Goal: Communication & Community: Answer question/provide support

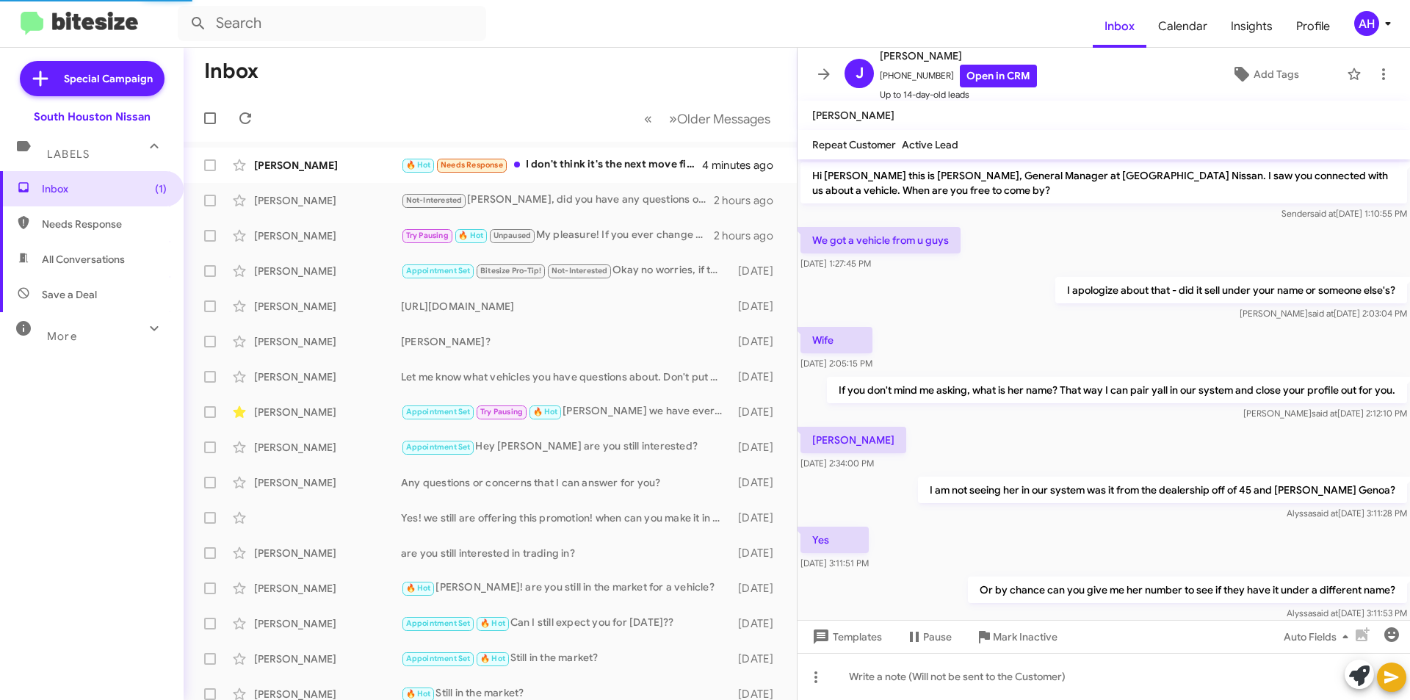
scroll to position [308, 0]
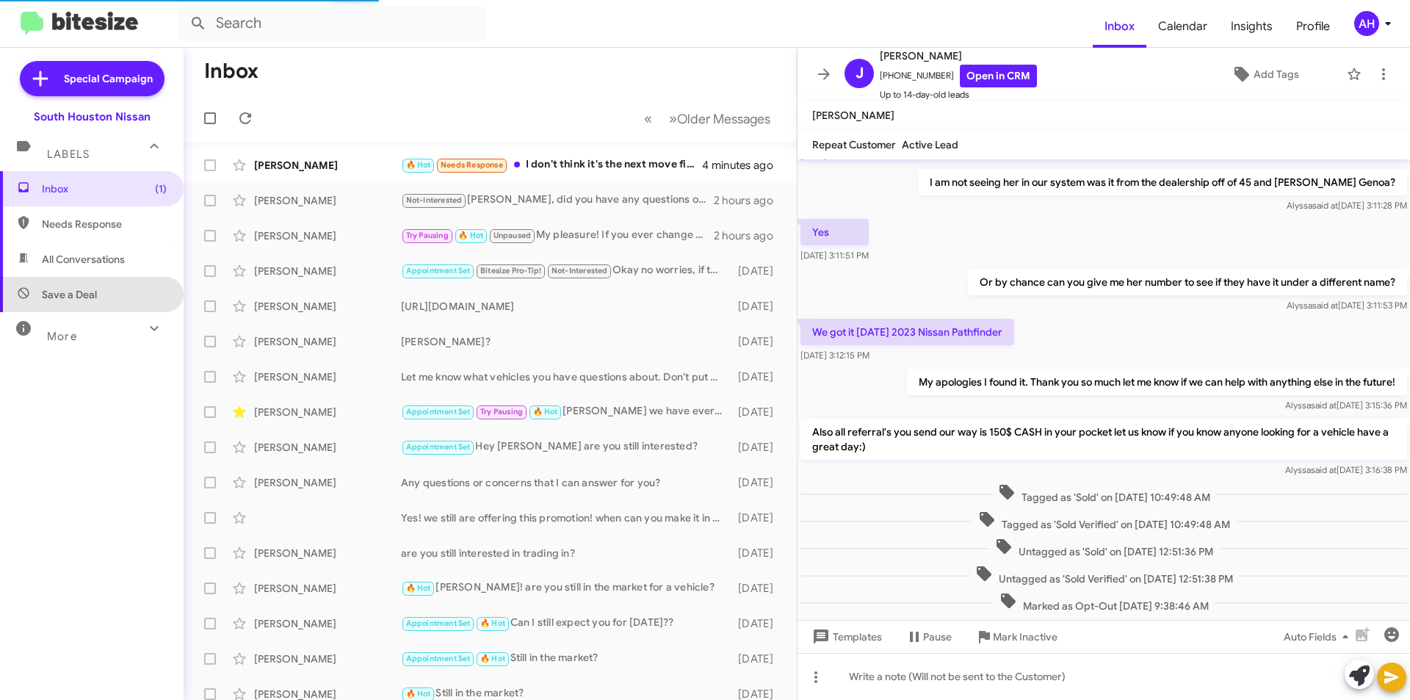
click at [97, 305] on span "Save a Deal" at bounding box center [92, 294] width 184 height 35
type input "in:not-interested"
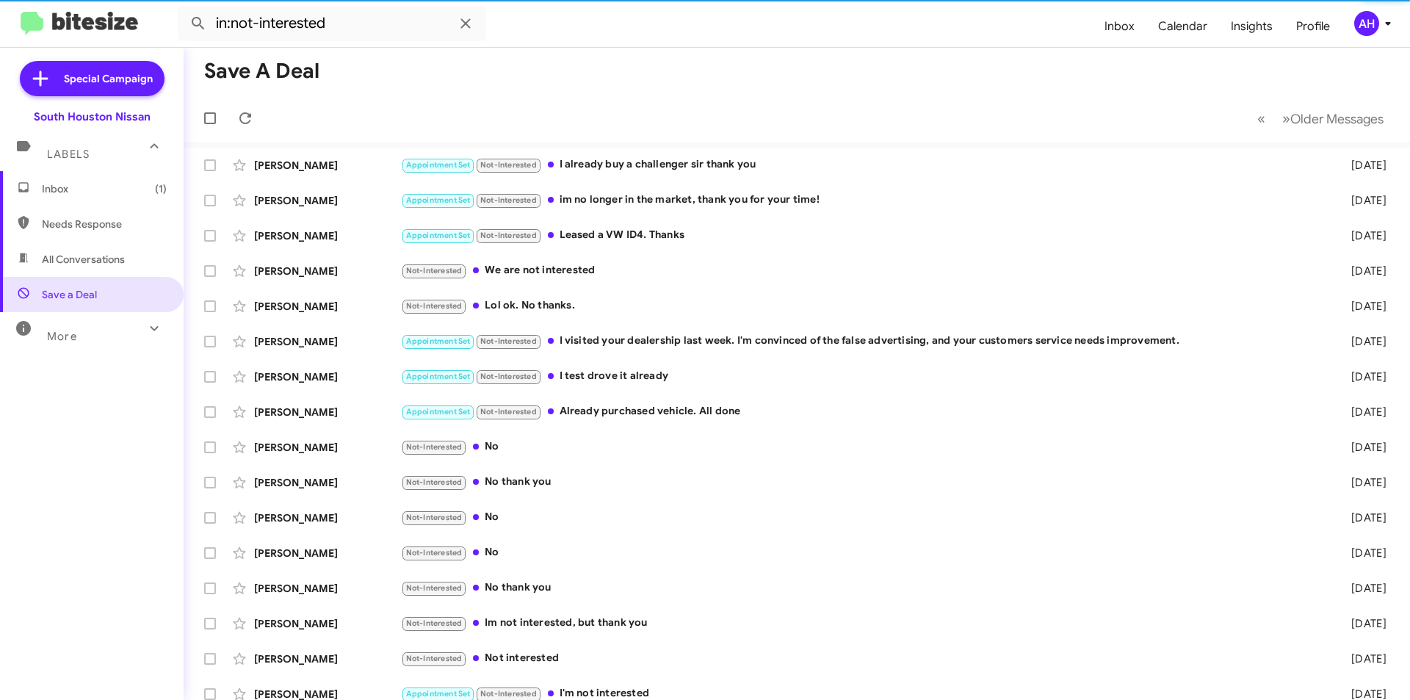
click at [81, 187] on span "Inbox (1)" at bounding box center [104, 188] width 125 height 15
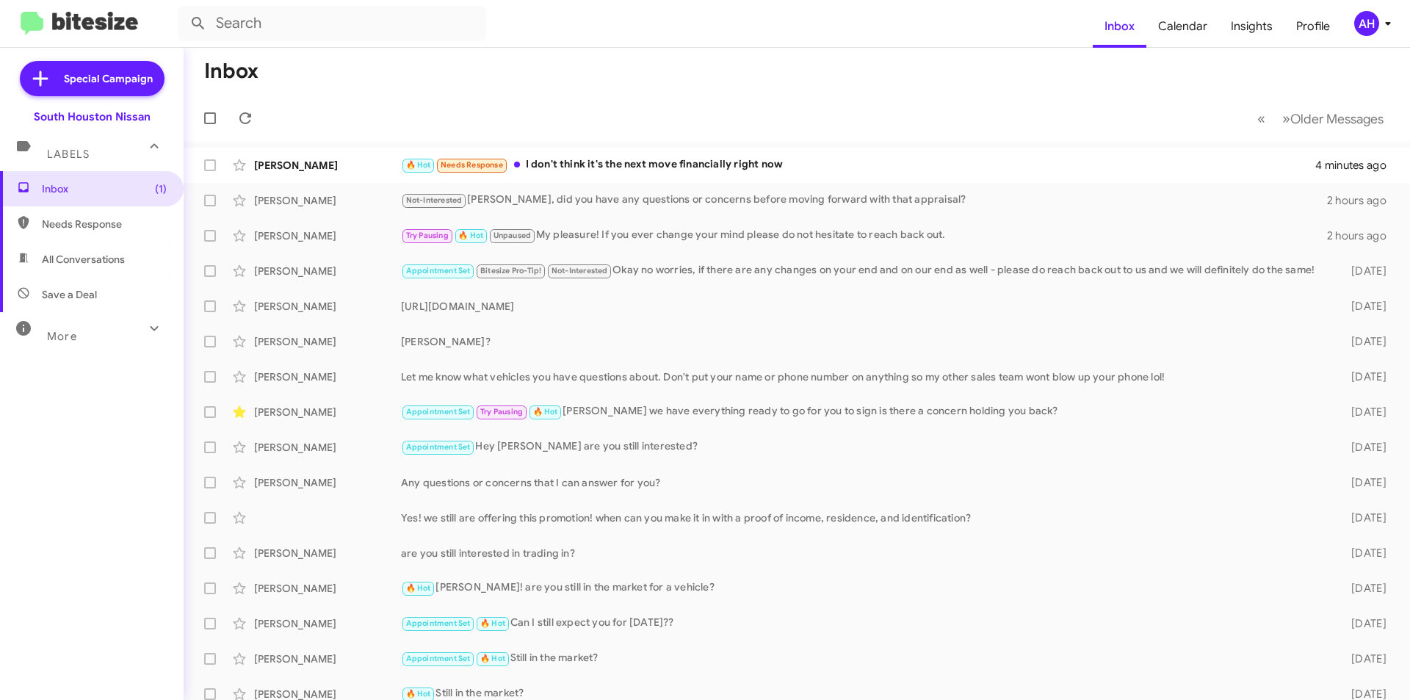
click at [83, 283] on span "Save a Deal" at bounding box center [92, 294] width 184 height 35
type input "in:not-interested"
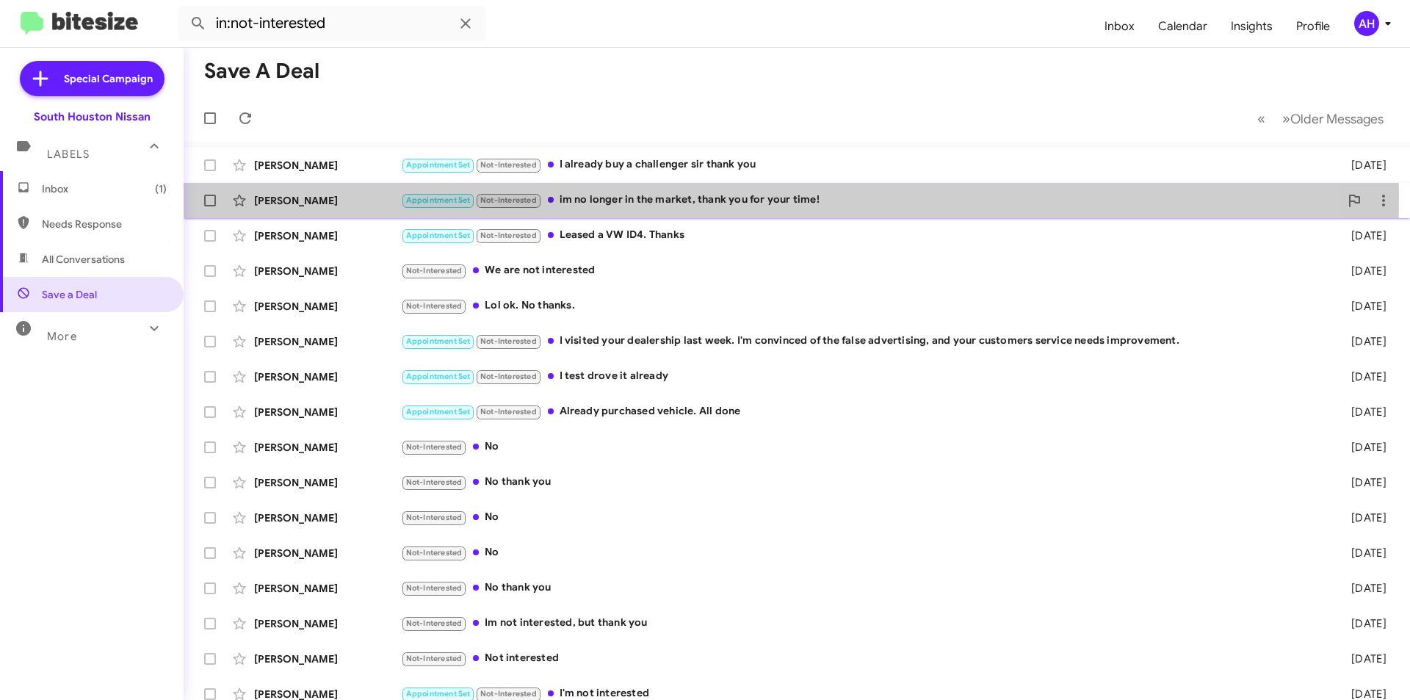
click at [343, 199] on div "[PERSON_NAME]" at bounding box center [327, 200] width 147 height 15
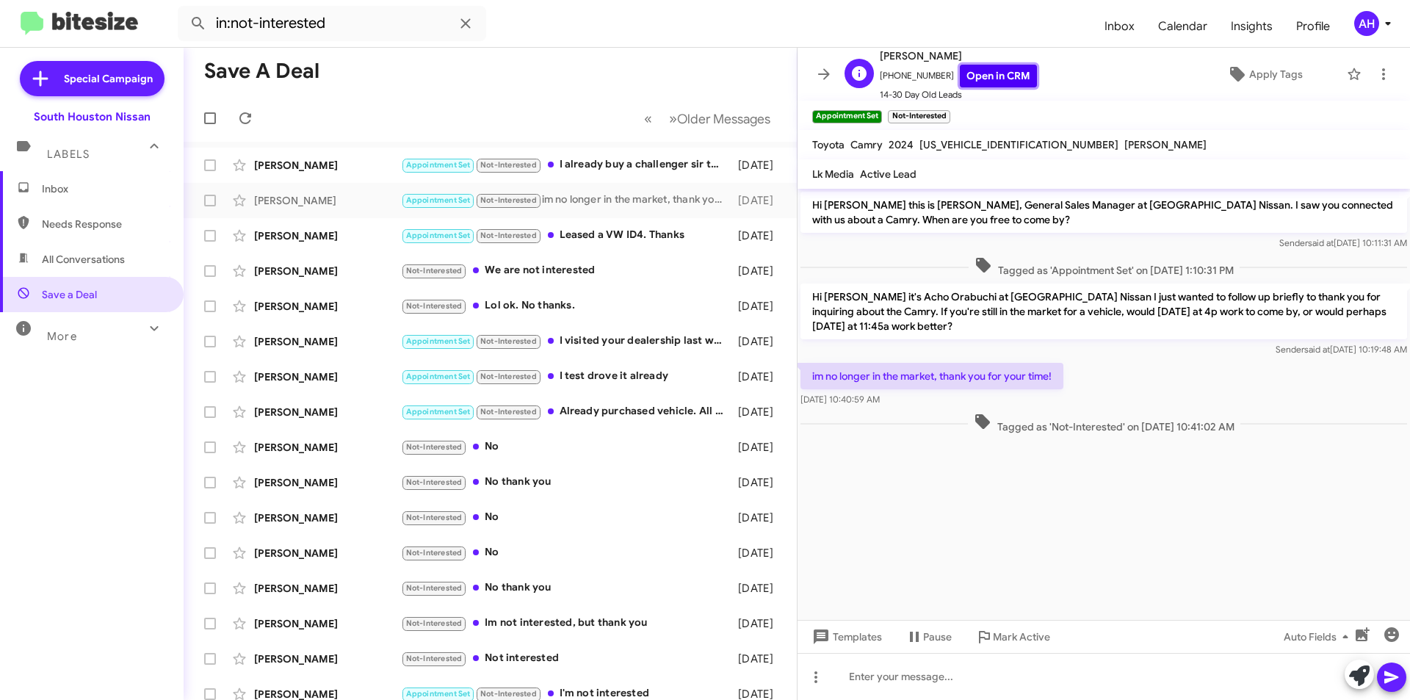
click at [969, 82] on link "Open in CRM" at bounding box center [998, 76] width 77 height 23
click at [914, 684] on div at bounding box center [1103, 676] width 612 height 47
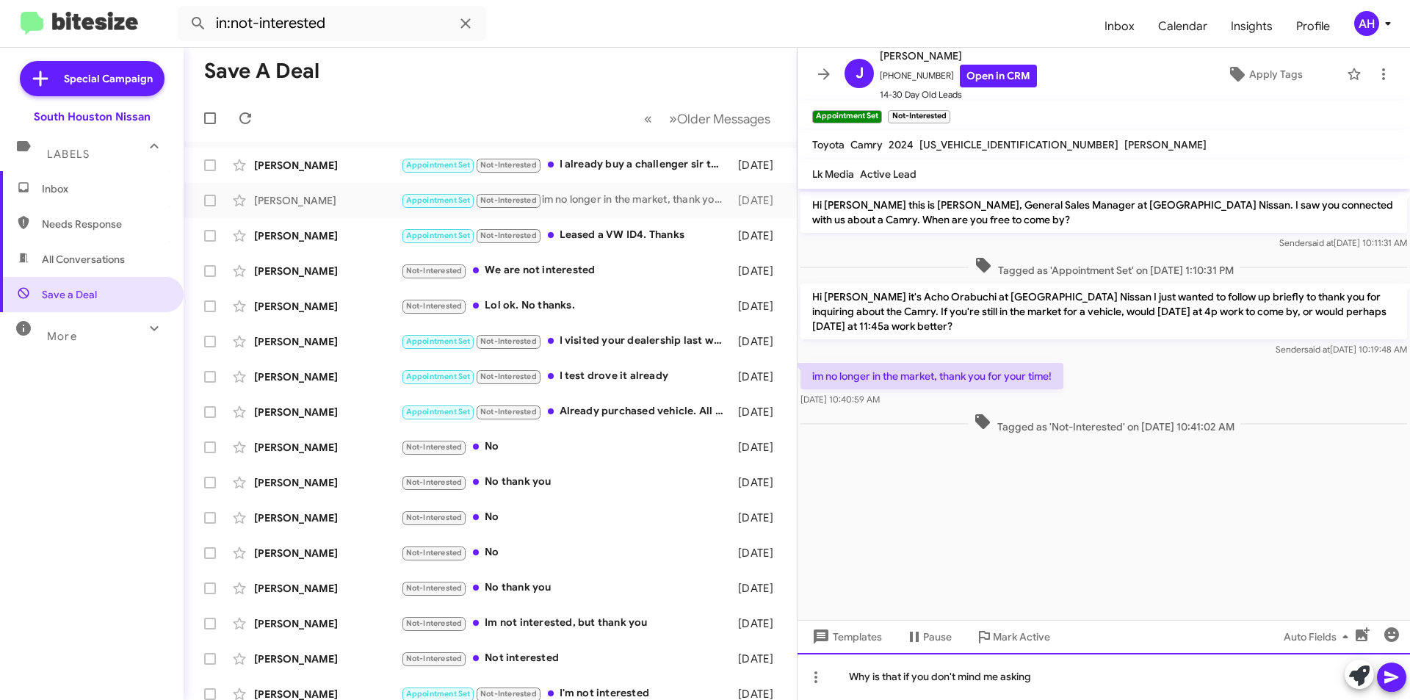
click at [900, 684] on div "Why is that if you don't mind me asking" at bounding box center [1103, 676] width 612 height 47
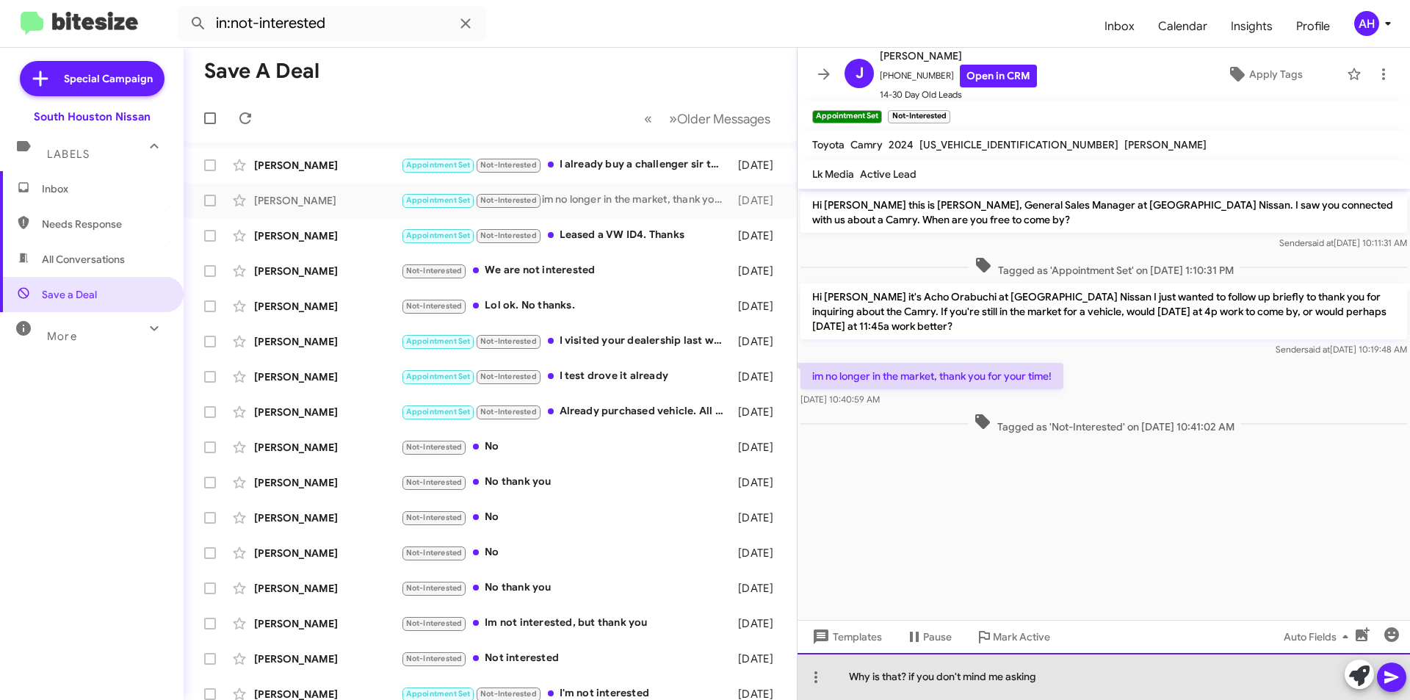
click at [1043, 681] on div "Why is that? if you don't mind me asking" at bounding box center [1103, 676] width 612 height 47
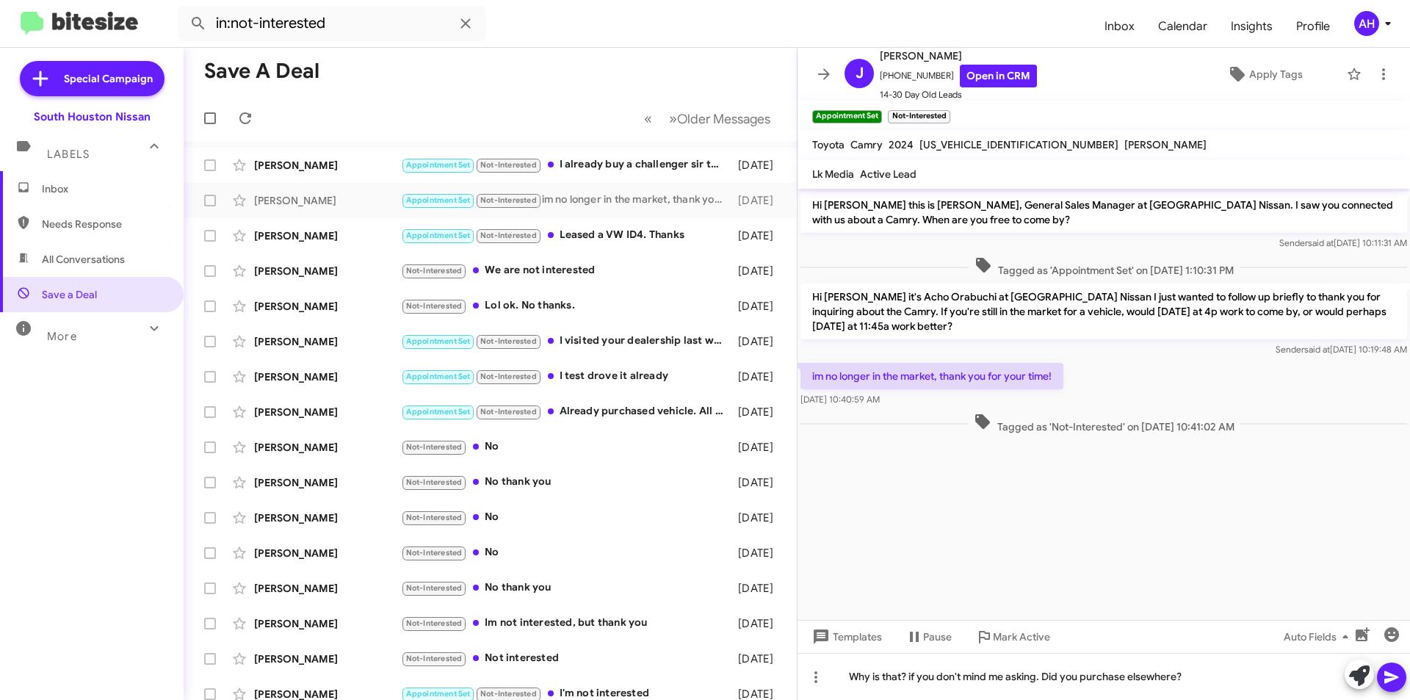
click at [1389, 679] on icon at bounding box center [1391, 677] width 14 height 12
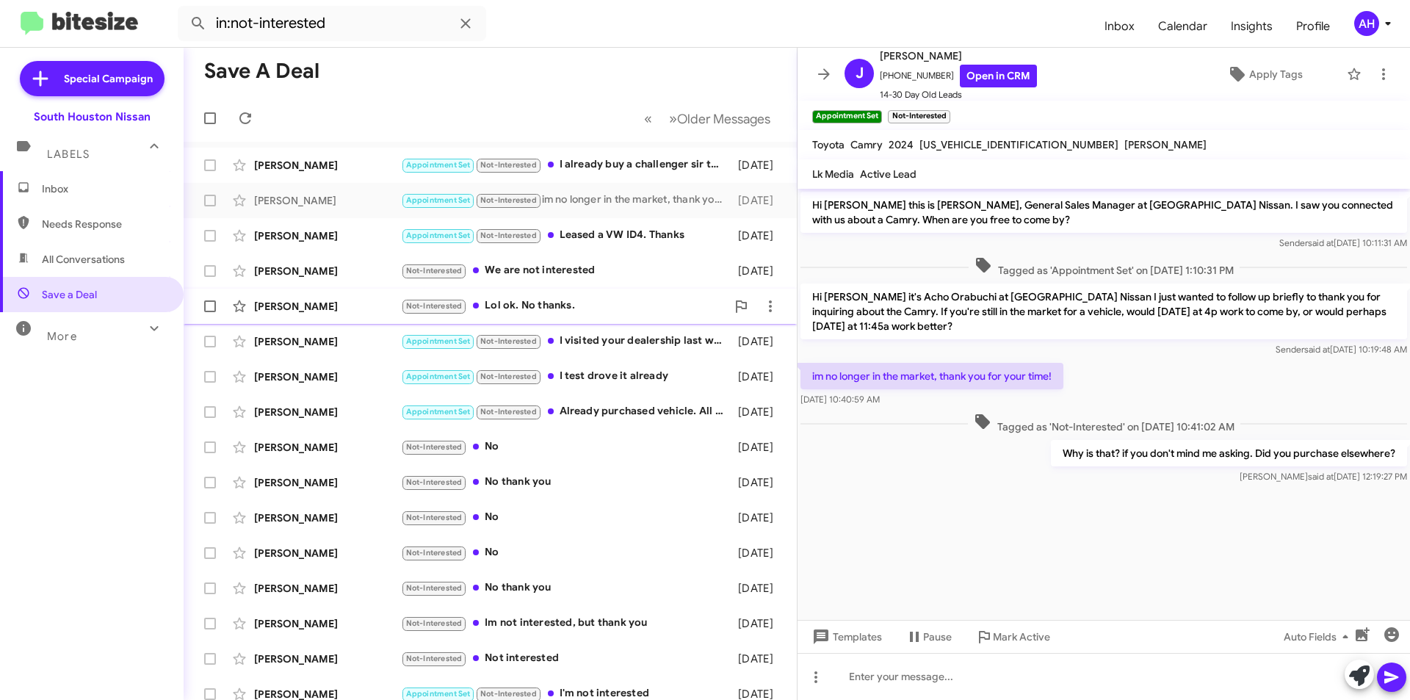
click at [339, 296] on div "[PERSON_NAME] Not-Interested Lol ok. No thanks. [DATE]" at bounding box center [490, 306] width 590 height 29
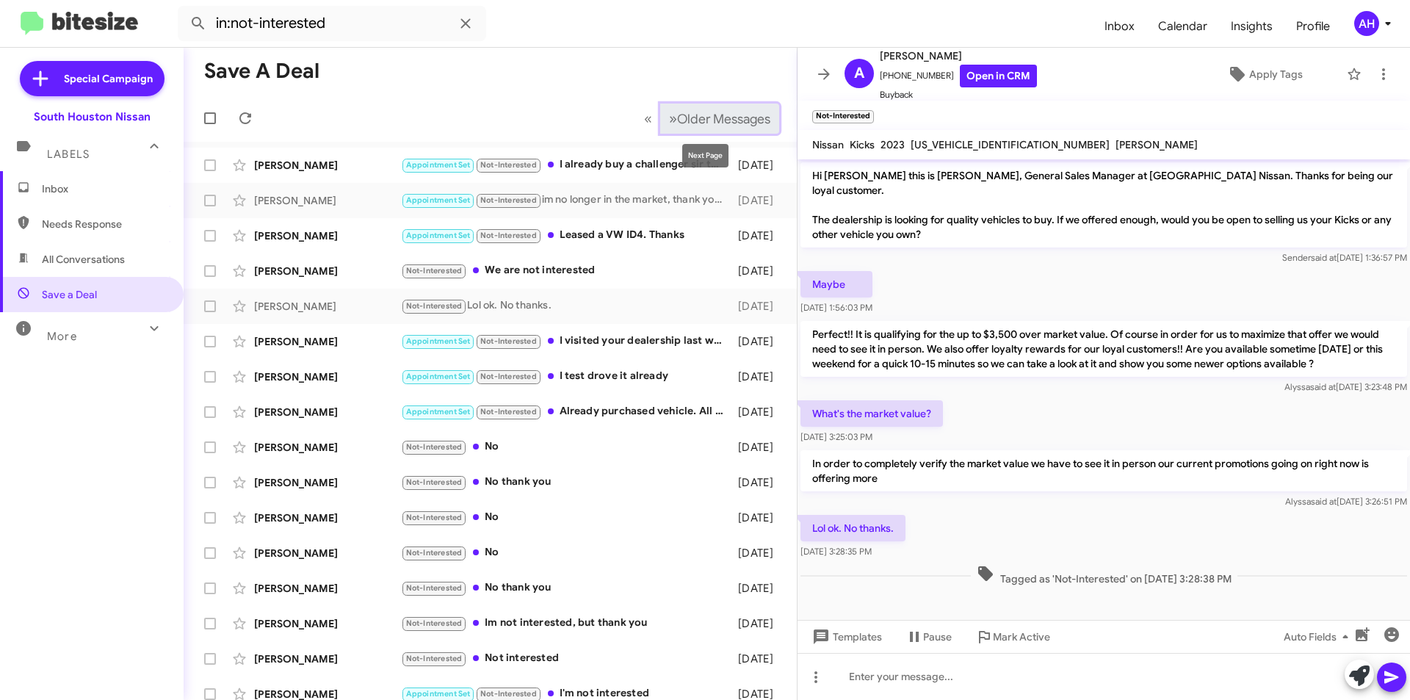
click at [694, 120] on span "Older Messages" at bounding box center [723, 119] width 93 height 16
click at [712, 120] on span "Older Messages" at bounding box center [723, 119] width 93 height 16
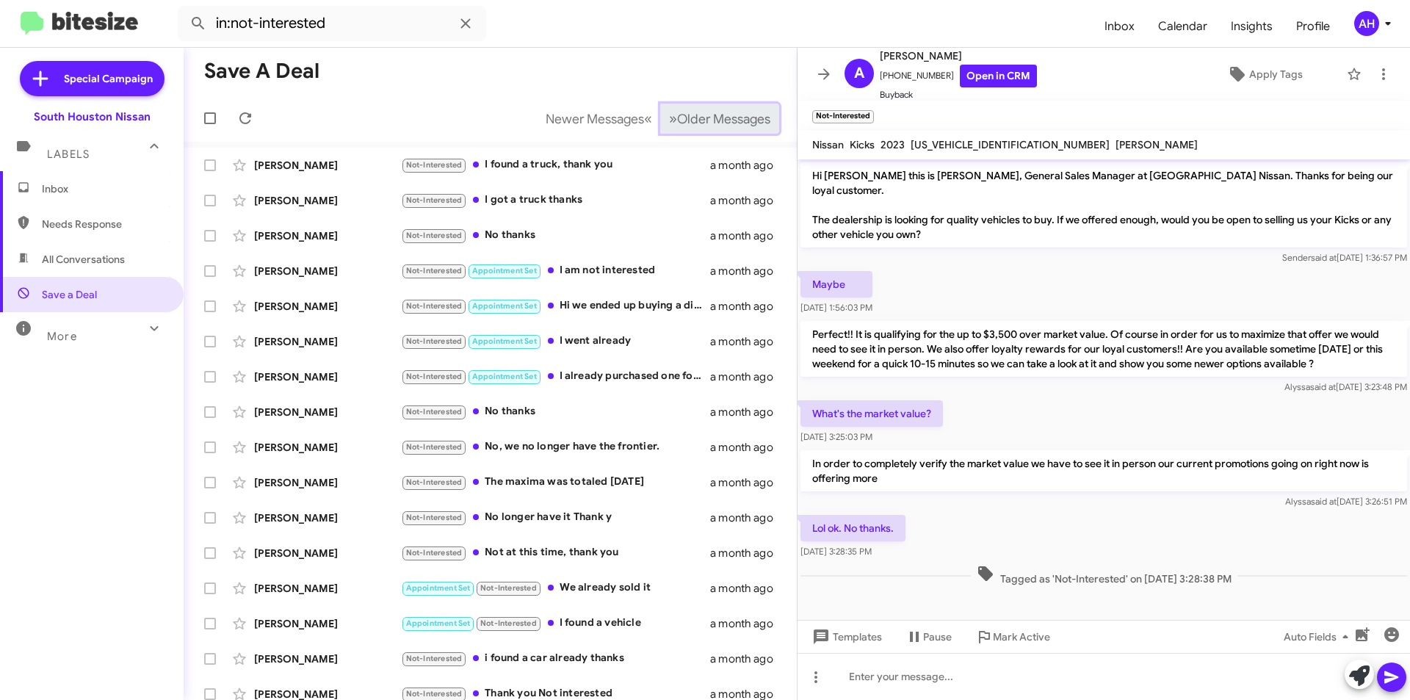
click at [712, 120] on span "Older Messages" at bounding box center [723, 119] width 93 height 16
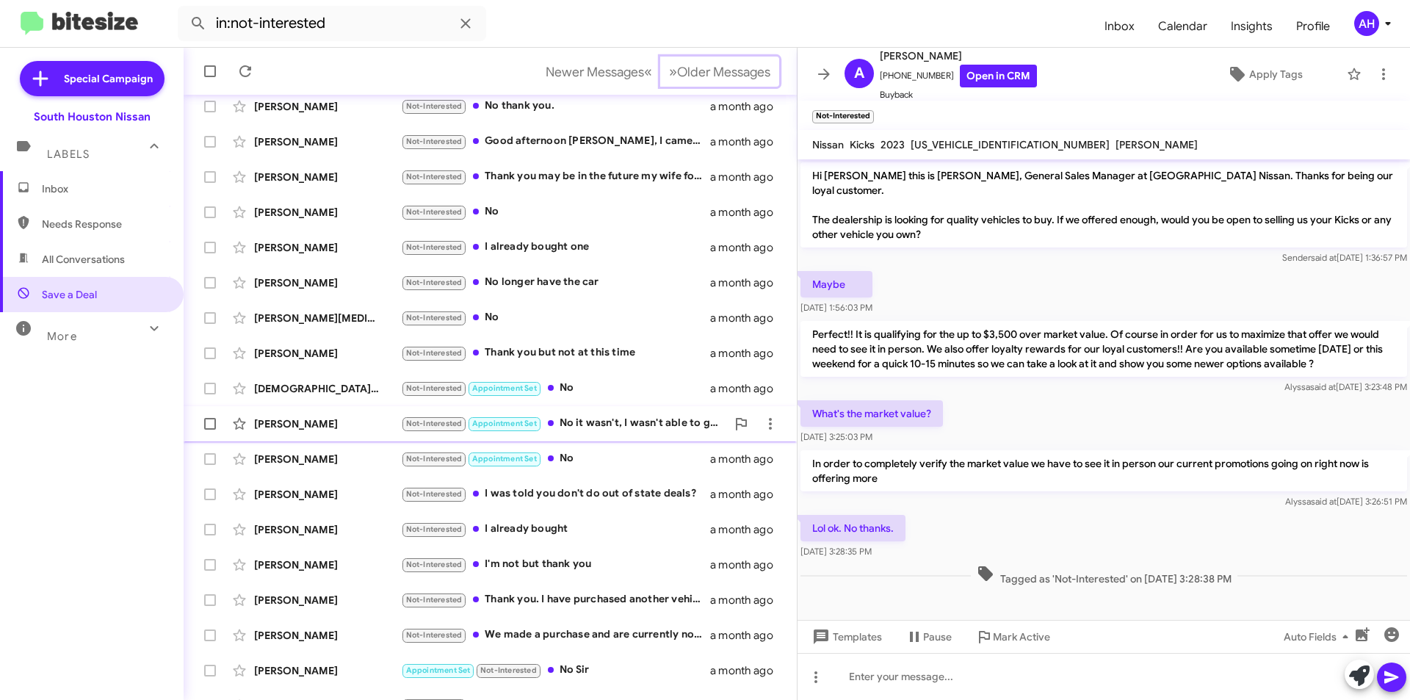
scroll to position [153, 0]
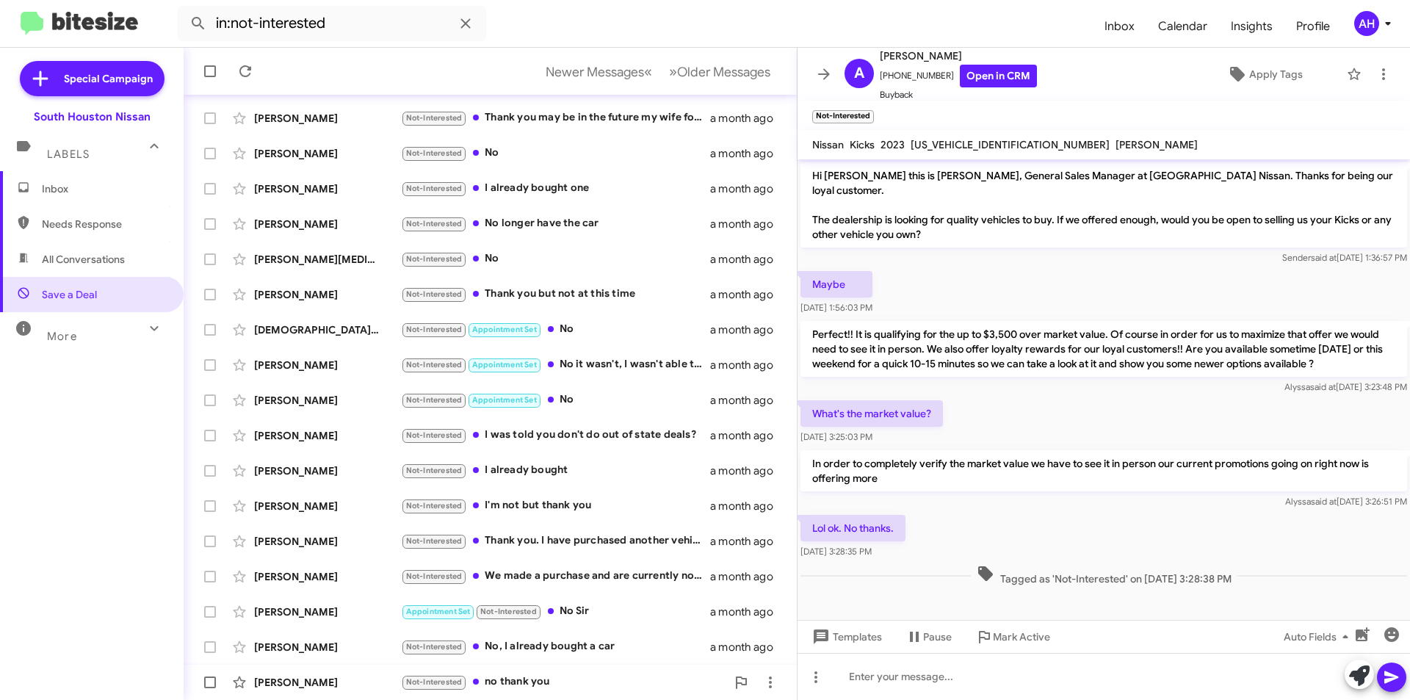
click at [350, 667] on span "[PERSON_NAME] Not-Interested no thank you [DATE]" at bounding box center [490, 682] width 613 height 35
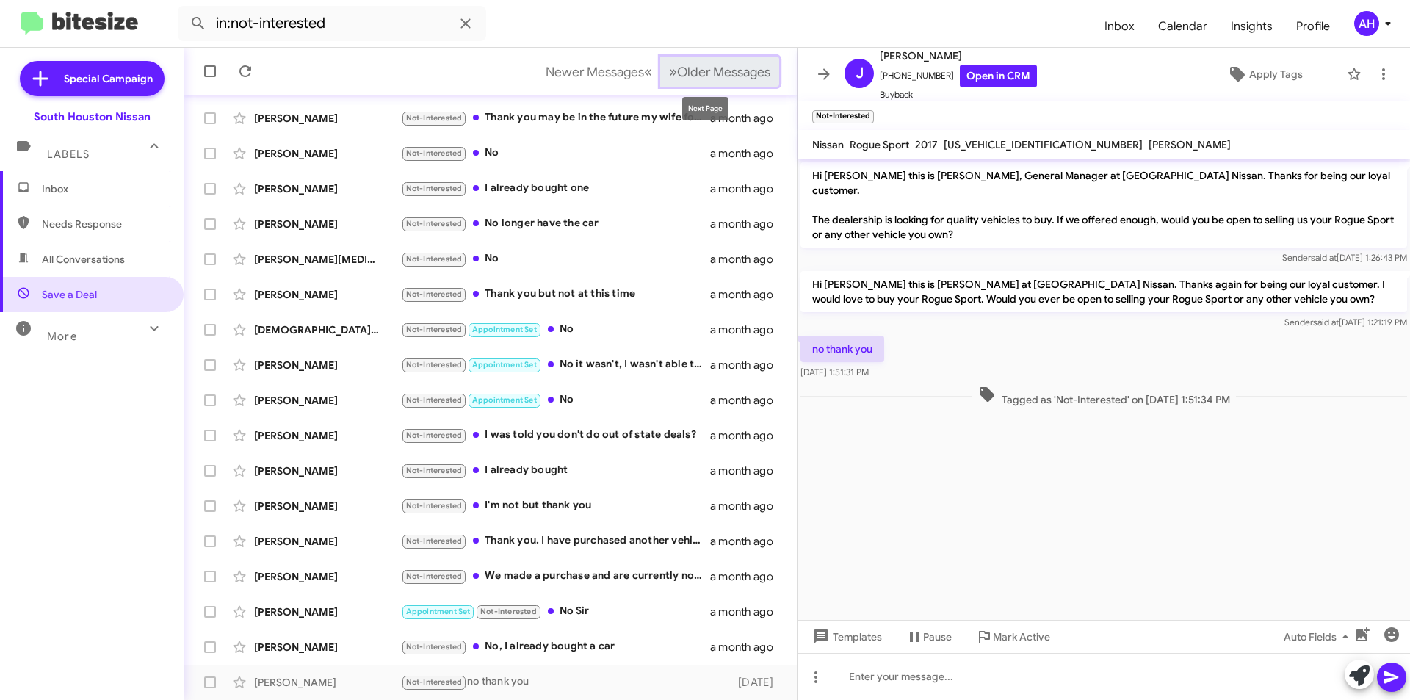
click at [698, 74] on span "Older Messages" at bounding box center [723, 72] width 93 height 16
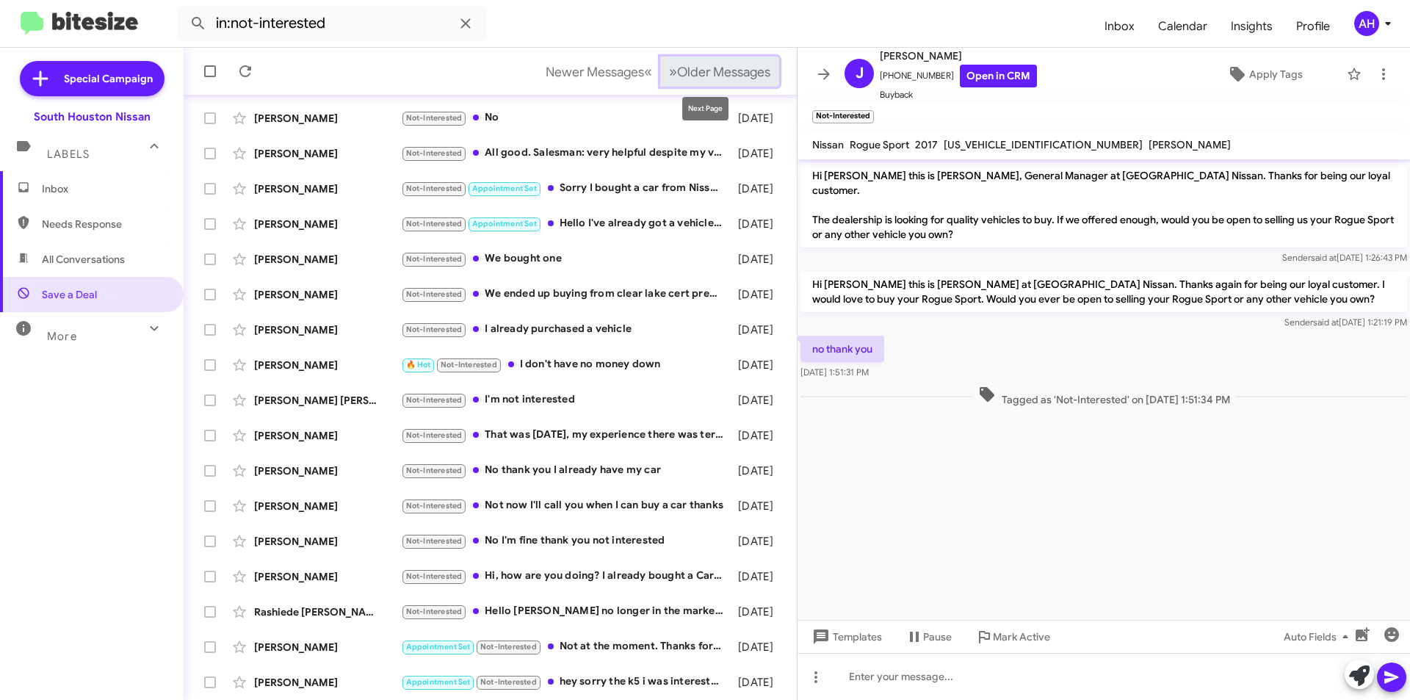
click at [728, 68] on span "Older Messages" at bounding box center [723, 72] width 93 height 16
